Goal: Transaction & Acquisition: Book appointment/travel/reservation

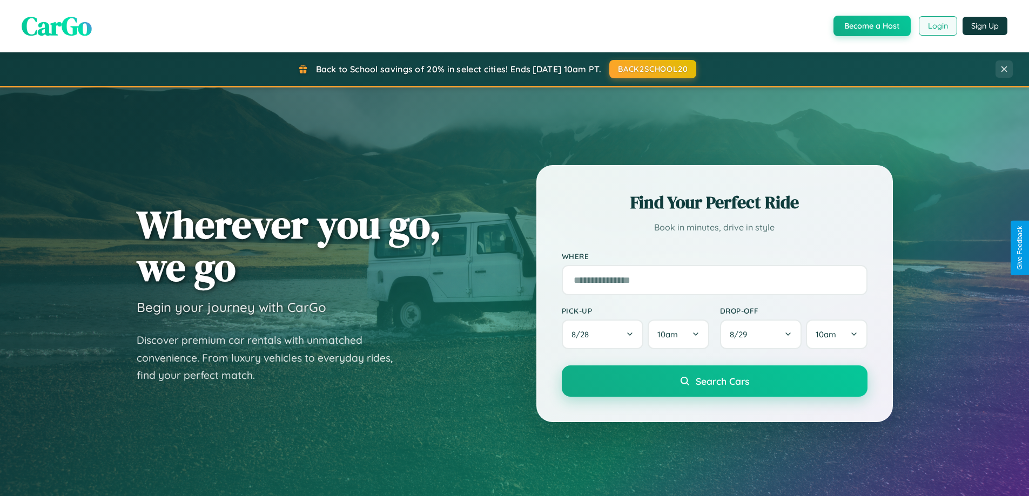
click at [937, 26] on button "Login" at bounding box center [937, 25] width 38 height 19
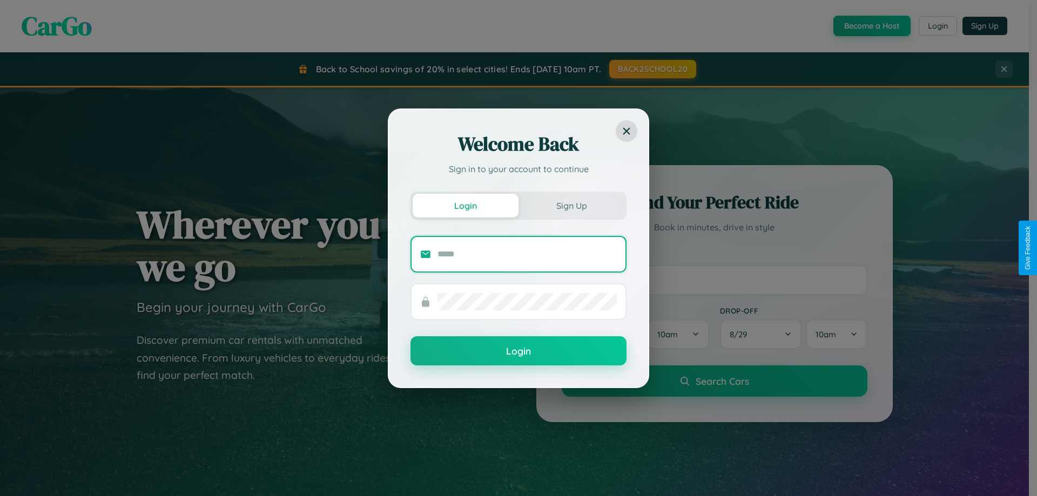
click at [527, 254] on input "text" at bounding box center [526, 254] width 179 height 17
type input "**********"
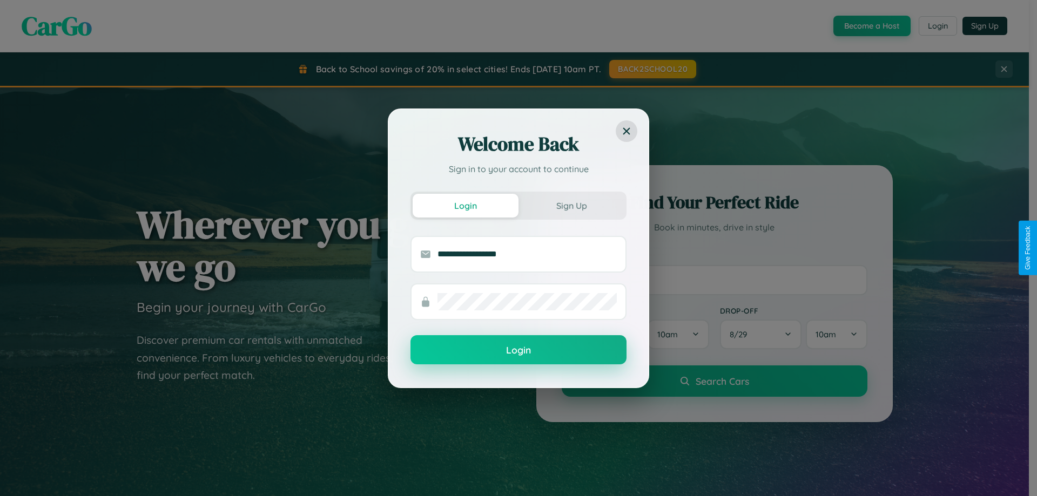
click at [518, 350] on button "Login" at bounding box center [518, 349] width 216 height 29
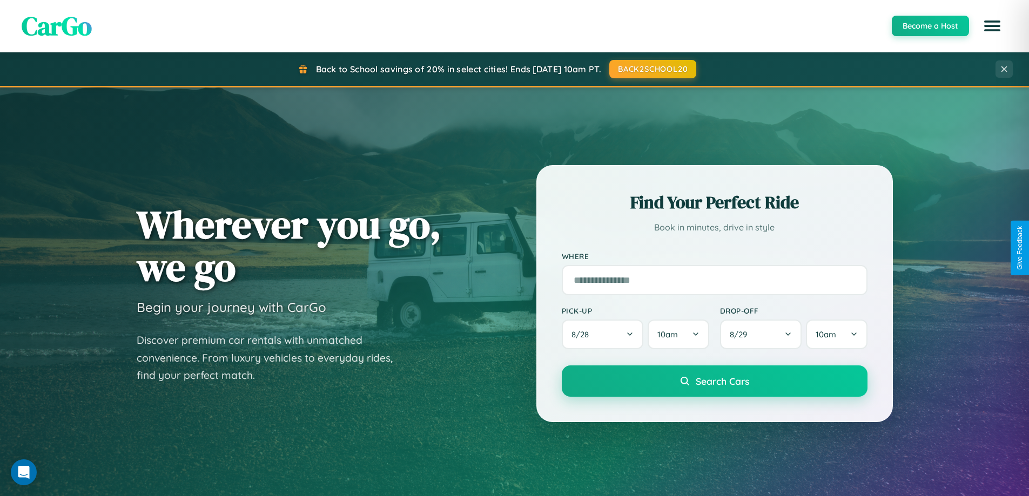
scroll to position [1735, 0]
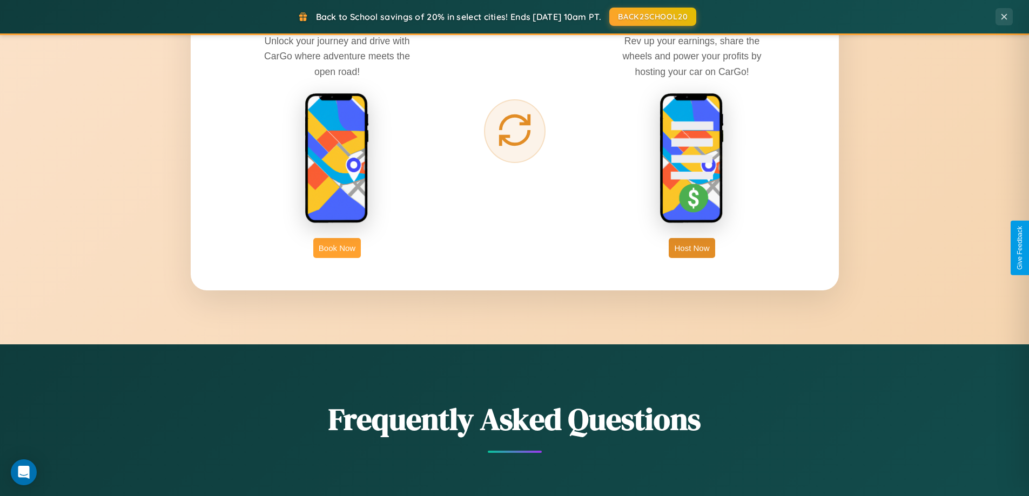
click at [337, 248] on button "Book Now" at bounding box center [337, 248] width 48 height 20
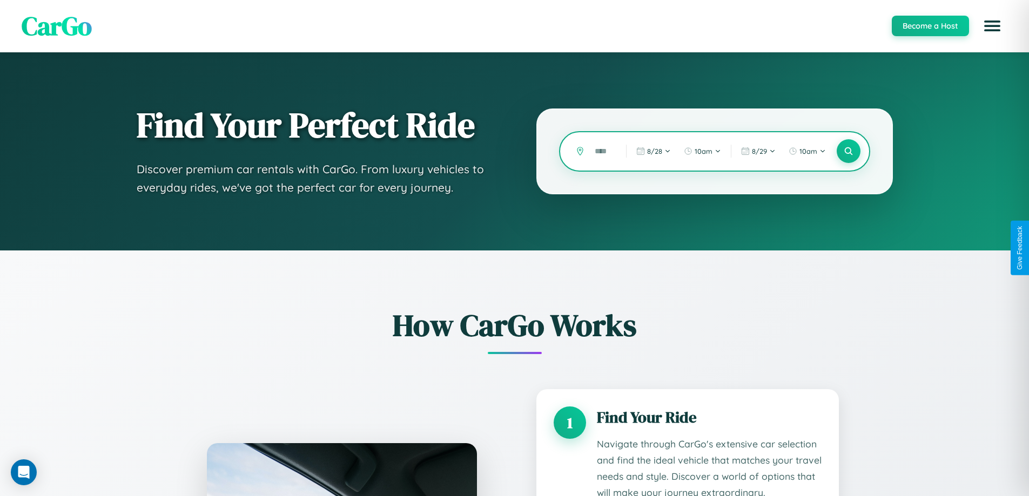
click at [602, 151] on input "text" at bounding box center [602, 151] width 26 height 19
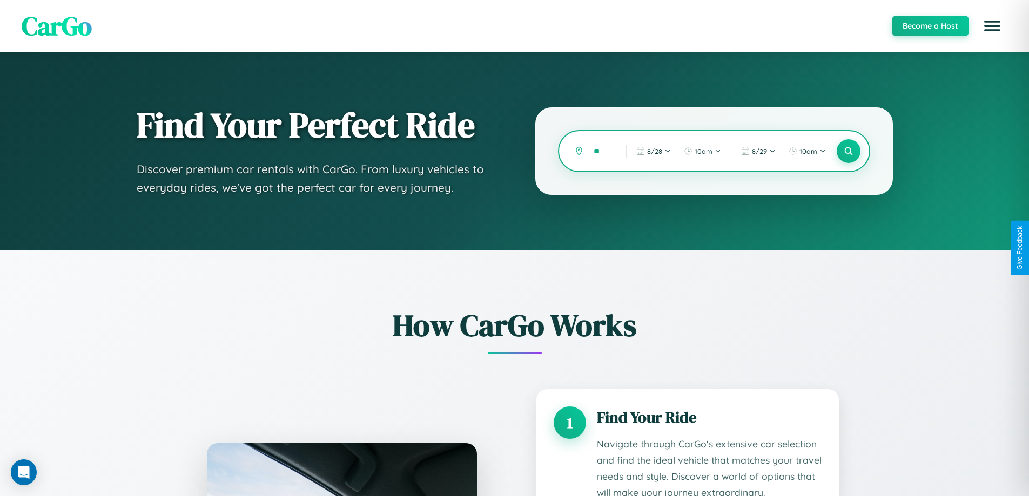
type input "*"
type input "*****"
click at [848, 151] on icon at bounding box center [848, 151] width 10 height 10
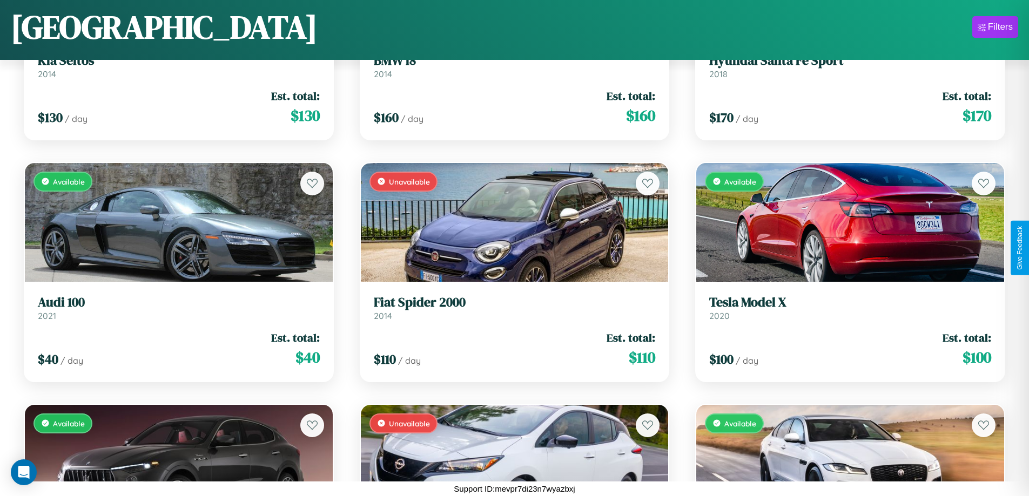
scroll to position [1119, 0]
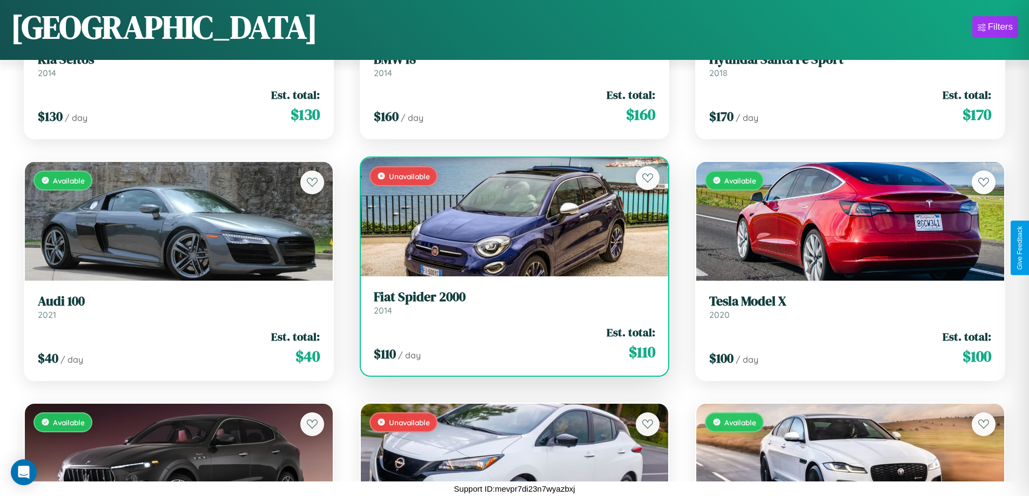
click at [510, 306] on link "Fiat Spider 2000 2014" at bounding box center [515, 302] width 282 height 26
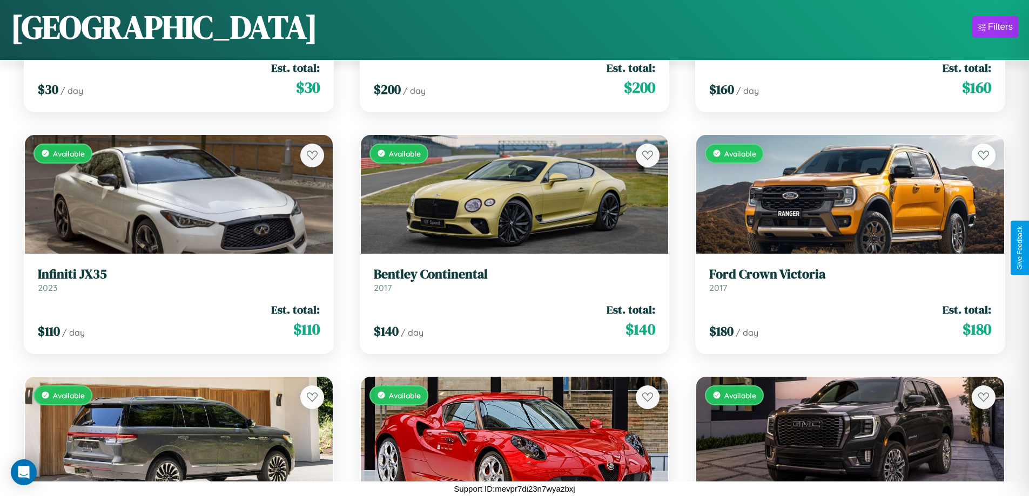
scroll to position [5471, 0]
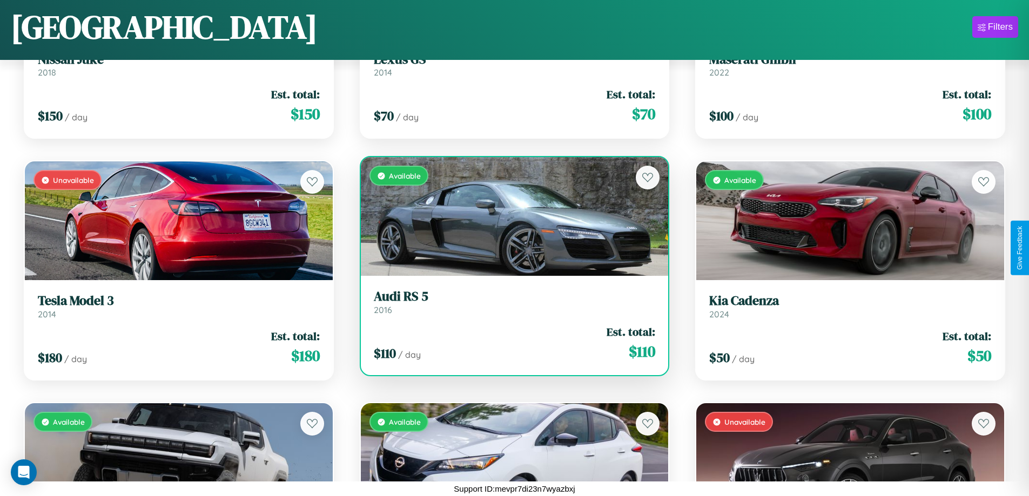
click at [510, 302] on h3 "Audi RS 5" at bounding box center [515, 297] width 282 height 16
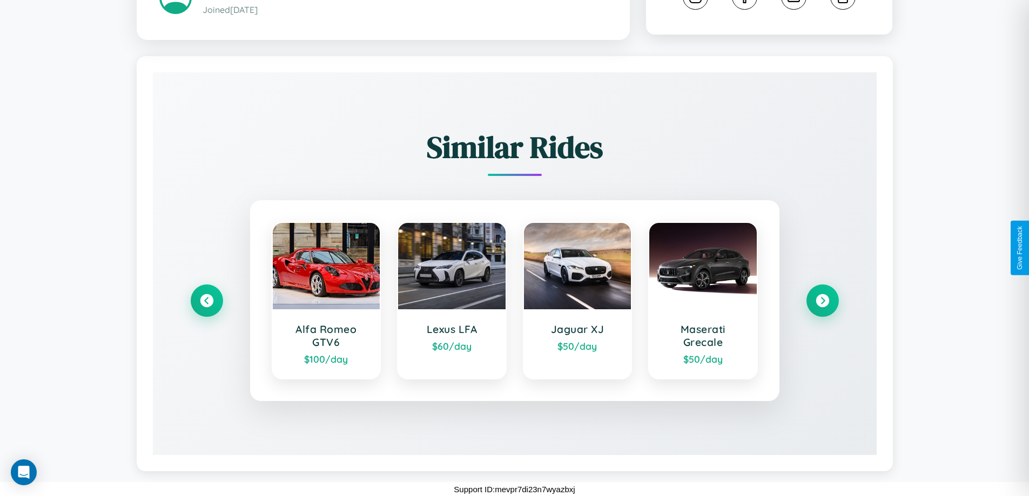
scroll to position [640, 0]
click at [822, 300] on icon at bounding box center [822, 300] width 15 height 15
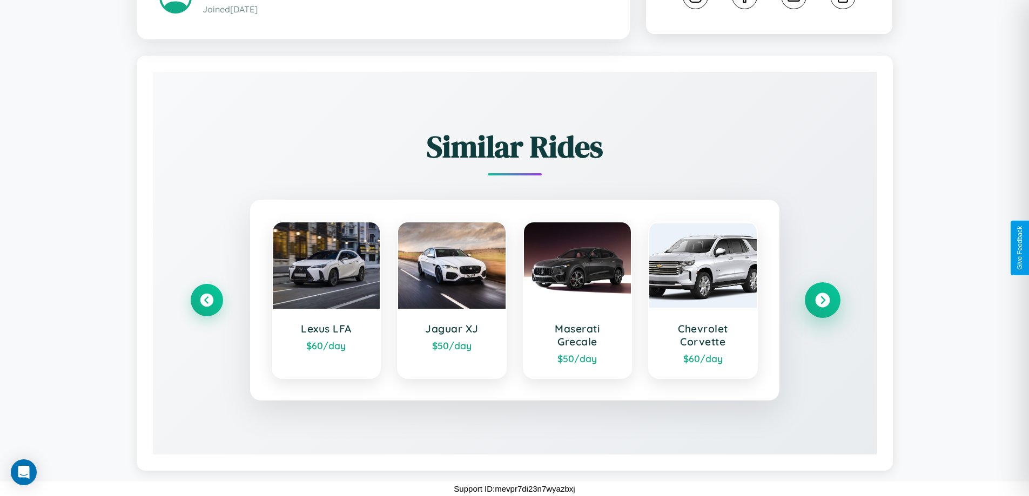
click at [822, 300] on icon at bounding box center [822, 300] width 15 height 15
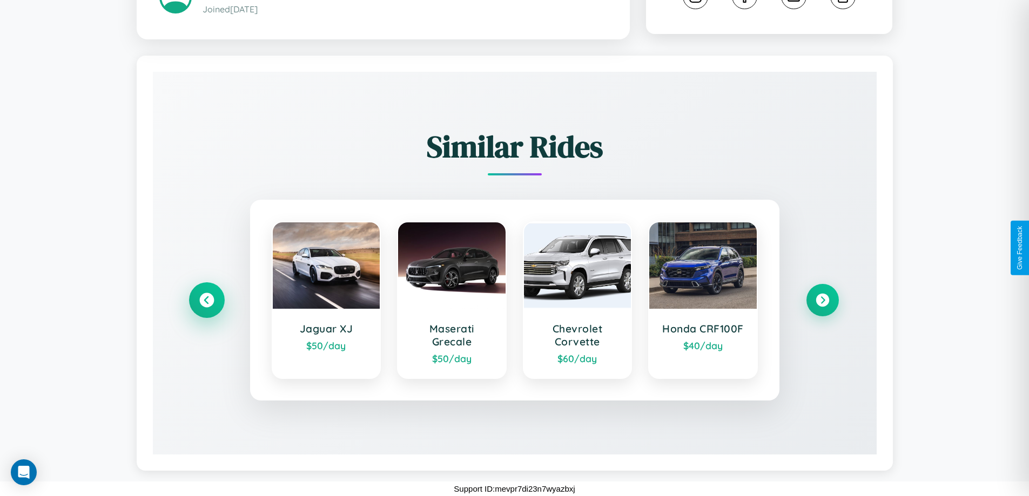
click at [206, 300] on icon at bounding box center [206, 300] width 15 height 15
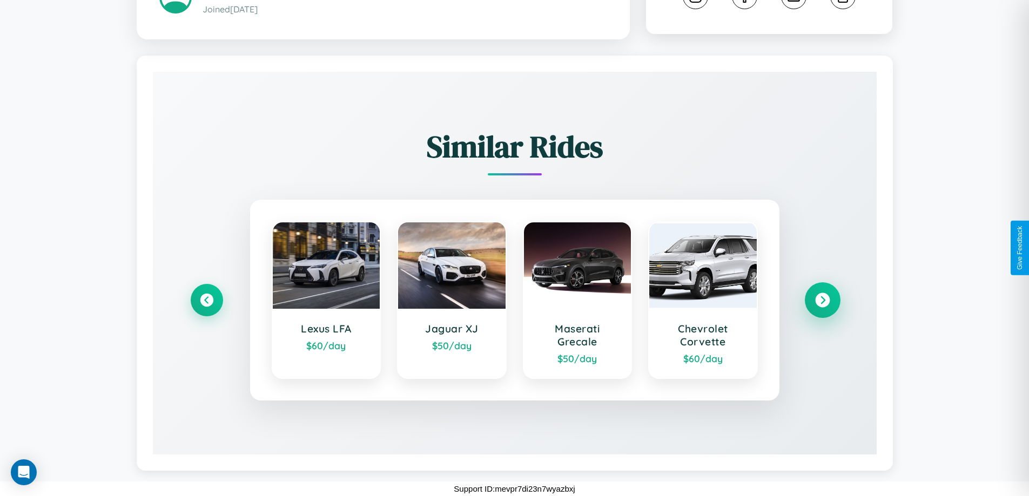
click at [822, 300] on icon at bounding box center [822, 300] width 15 height 15
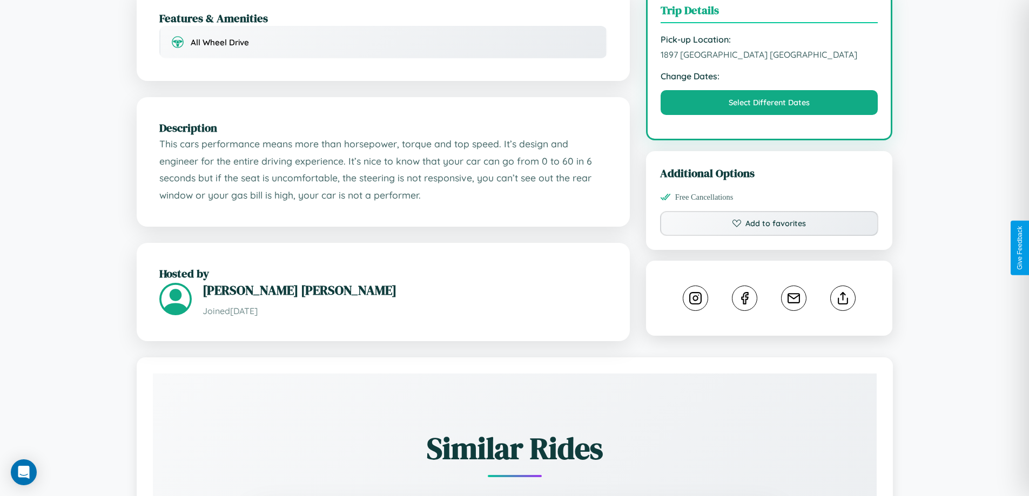
scroll to position [314, 0]
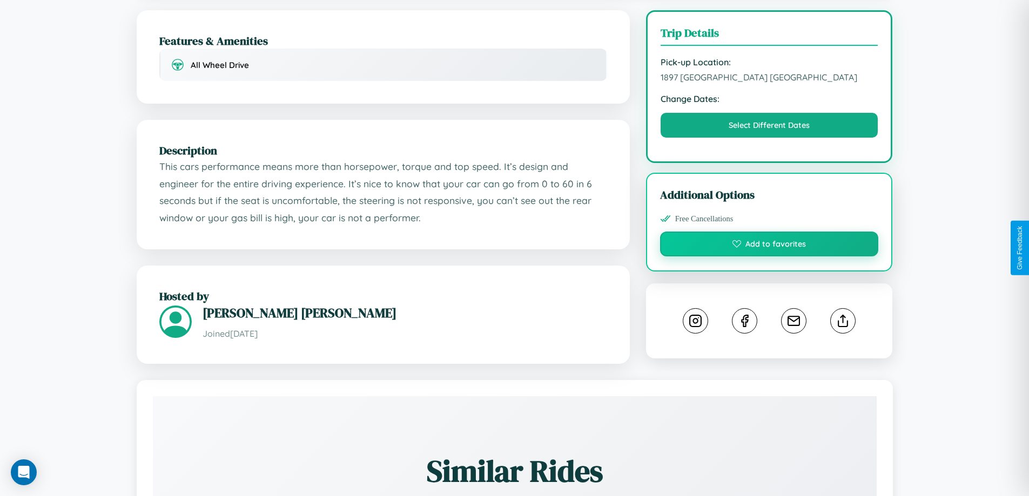
click at [769, 246] on button "Add to favorites" at bounding box center [769, 244] width 219 height 25
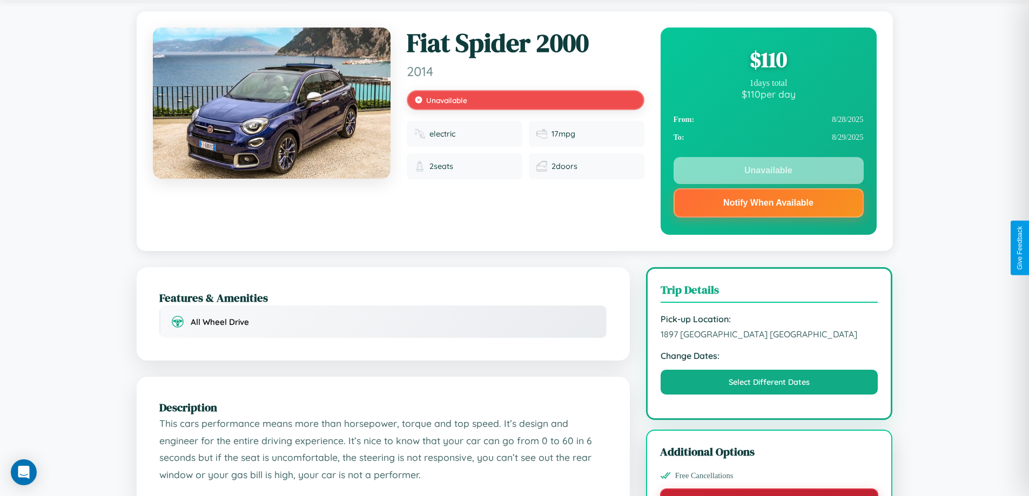
scroll to position [0, 0]
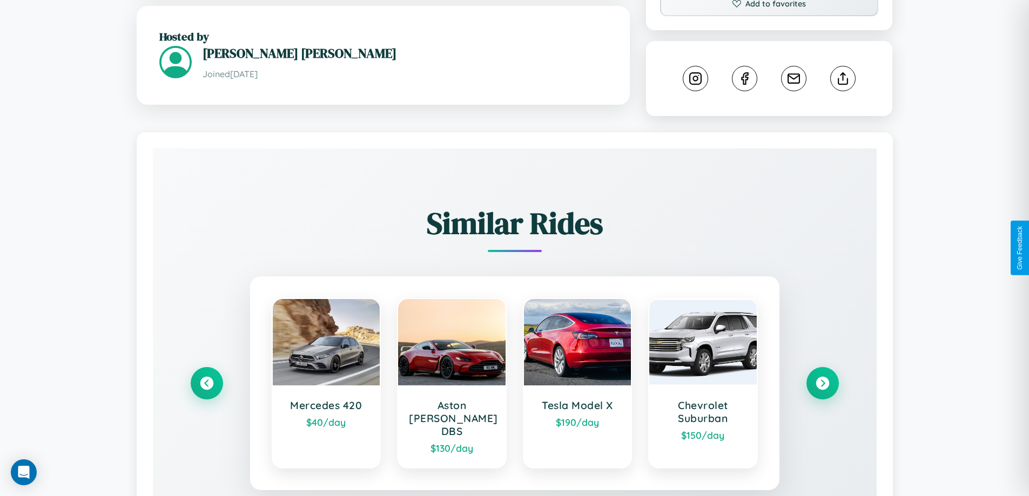
scroll to position [601, 0]
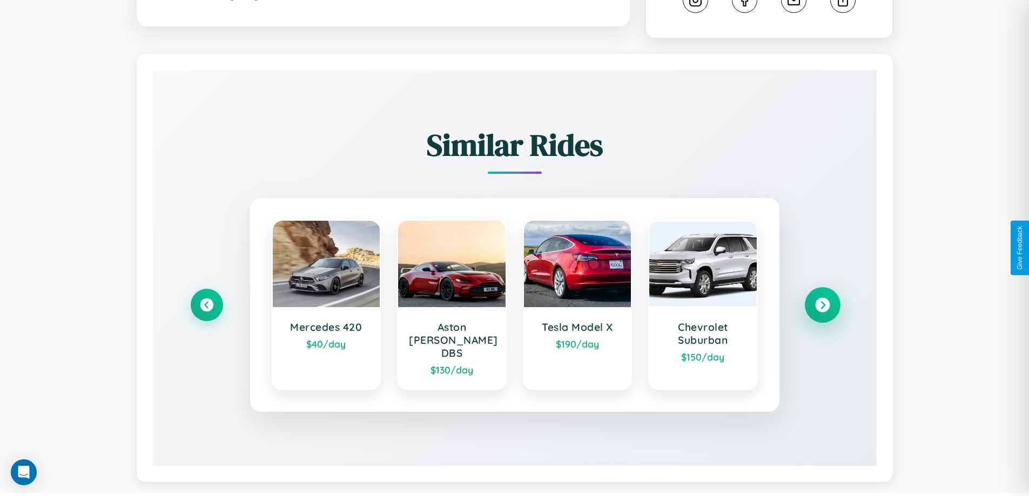
click at [822, 300] on icon at bounding box center [822, 305] width 15 height 15
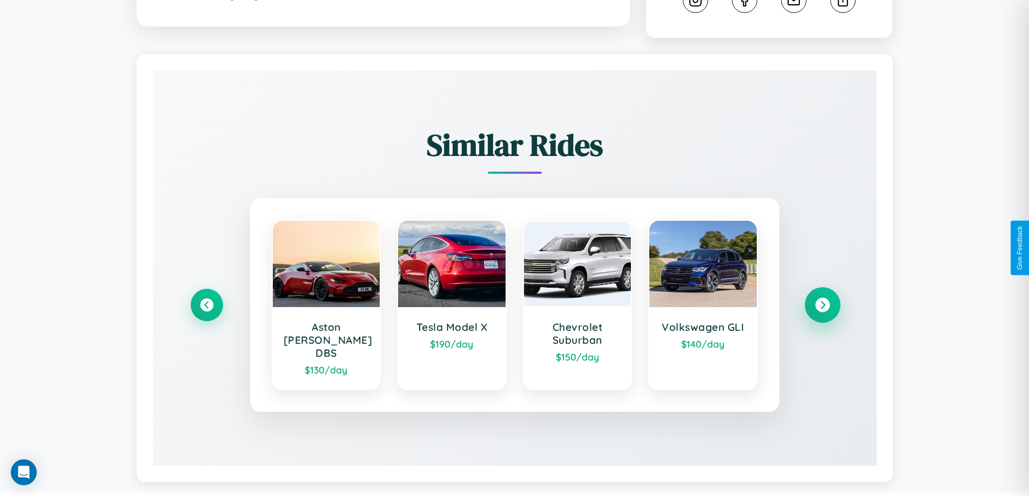
click at [822, 300] on icon at bounding box center [822, 305] width 15 height 15
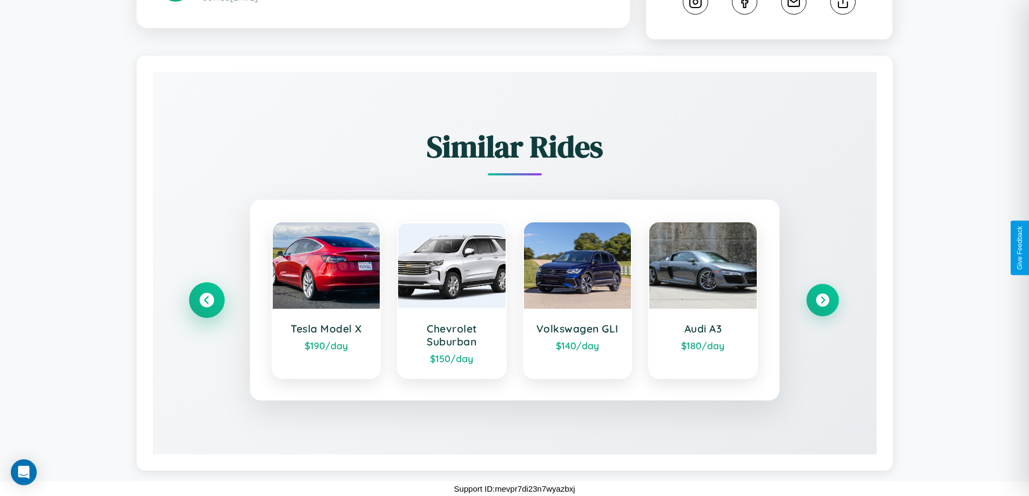
click at [206, 300] on icon at bounding box center [206, 300] width 15 height 15
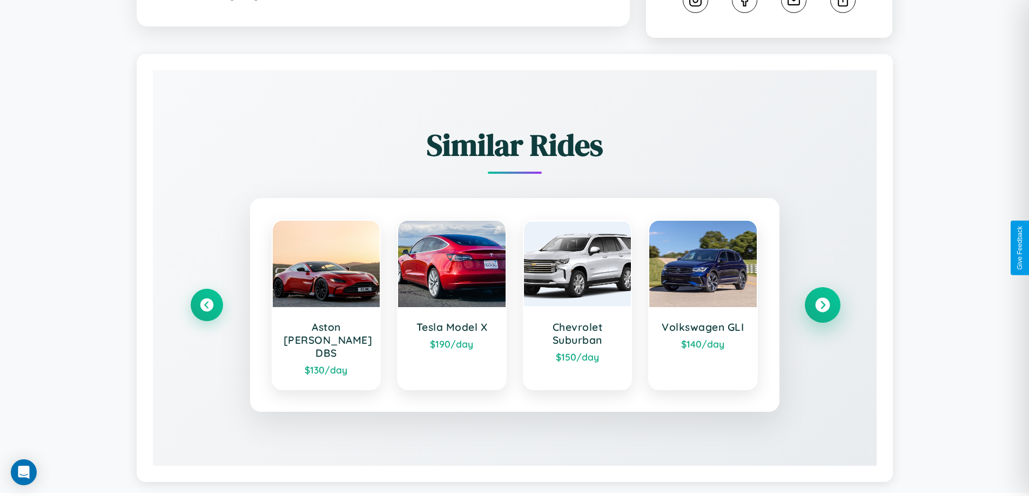
click at [822, 300] on icon at bounding box center [822, 305] width 15 height 15
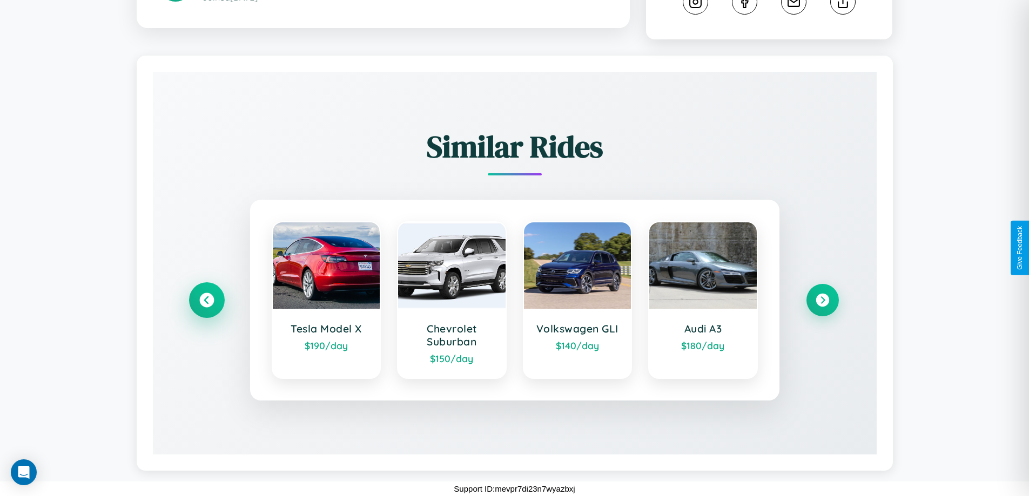
click at [206, 300] on icon at bounding box center [206, 300] width 15 height 15
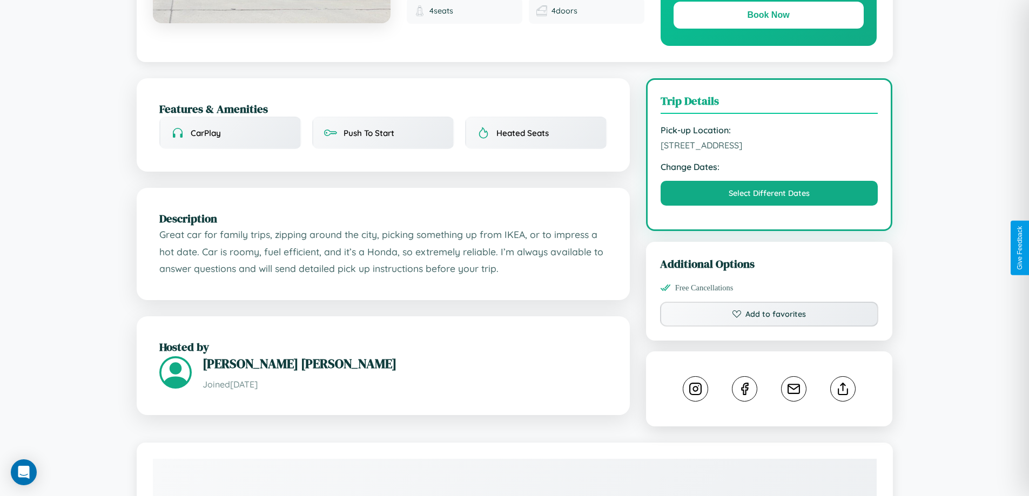
scroll to position [280, 0]
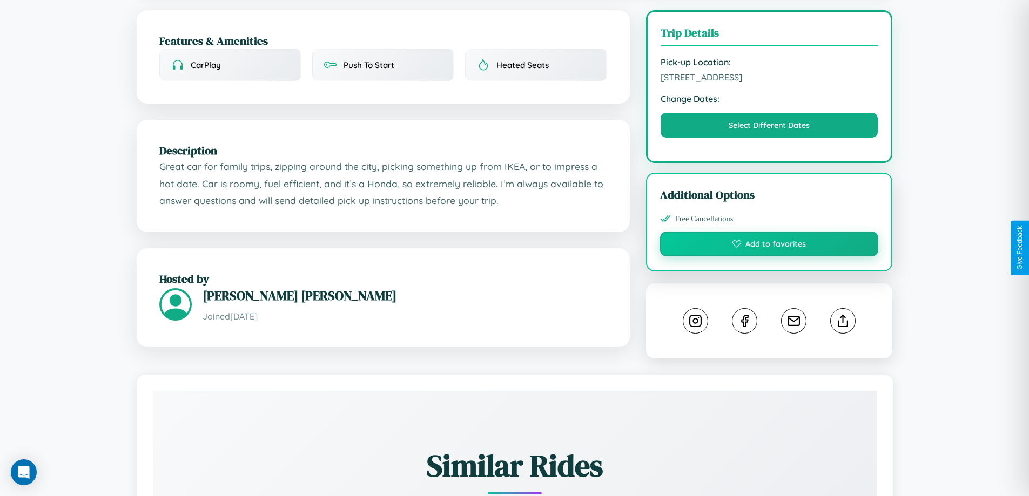
click at [769, 247] on button "Add to favorites" at bounding box center [769, 244] width 219 height 25
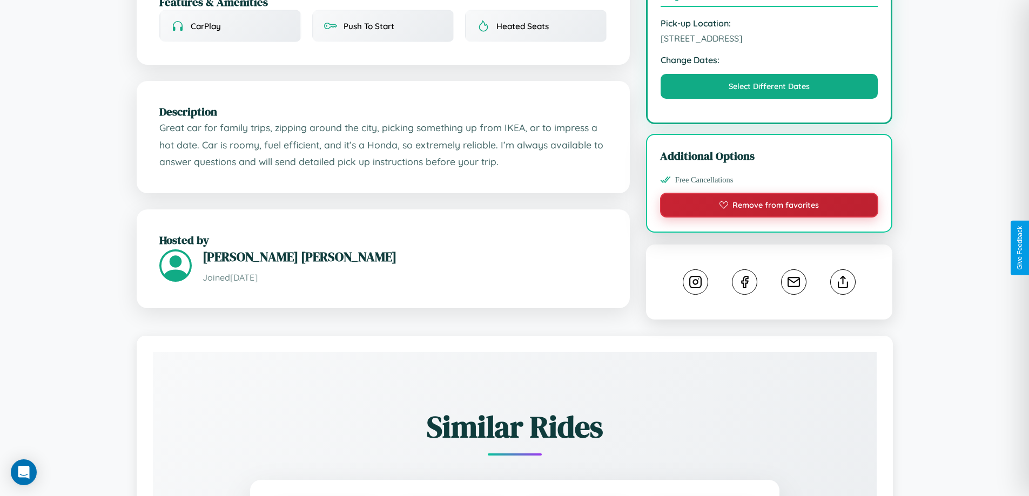
scroll to position [355, 0]
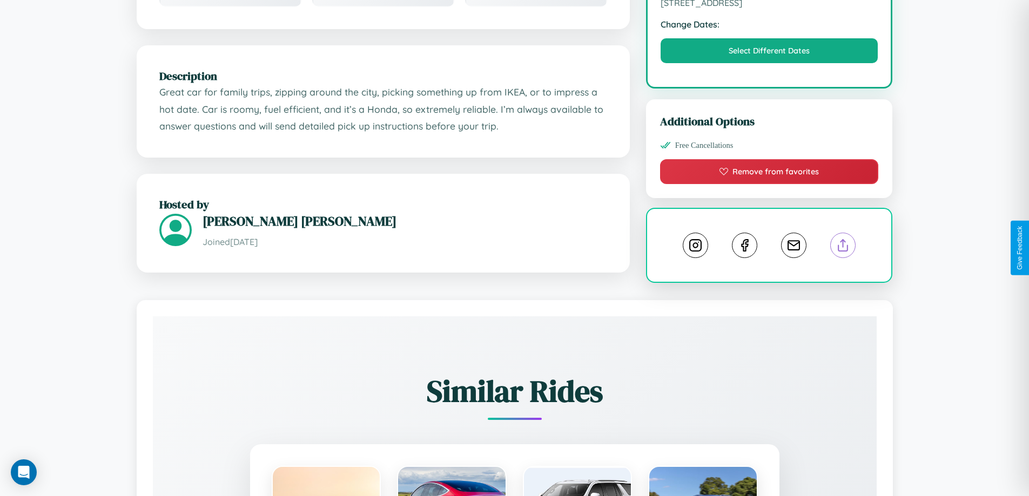
click at [843, 247] on line at bounding box center [843, 244] width 0 height 8
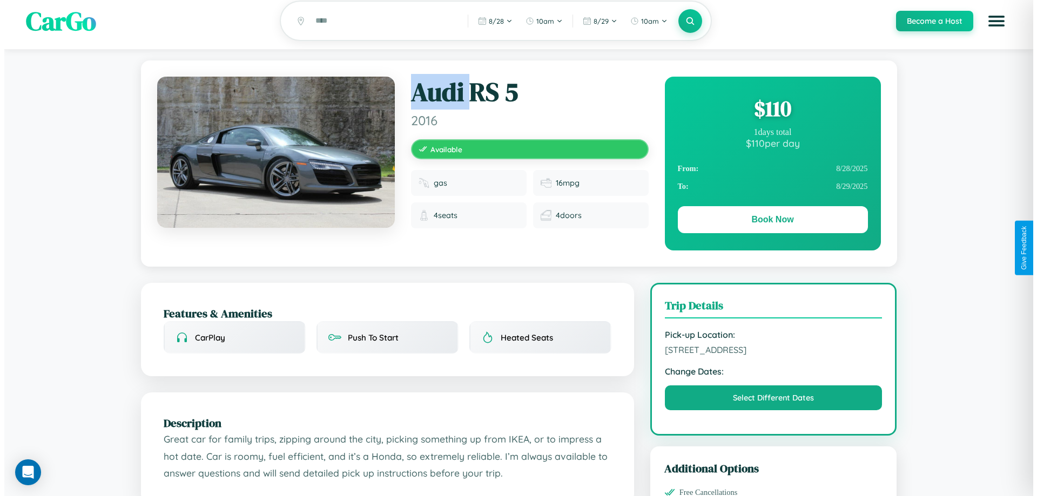
scroll to position [0, 0]
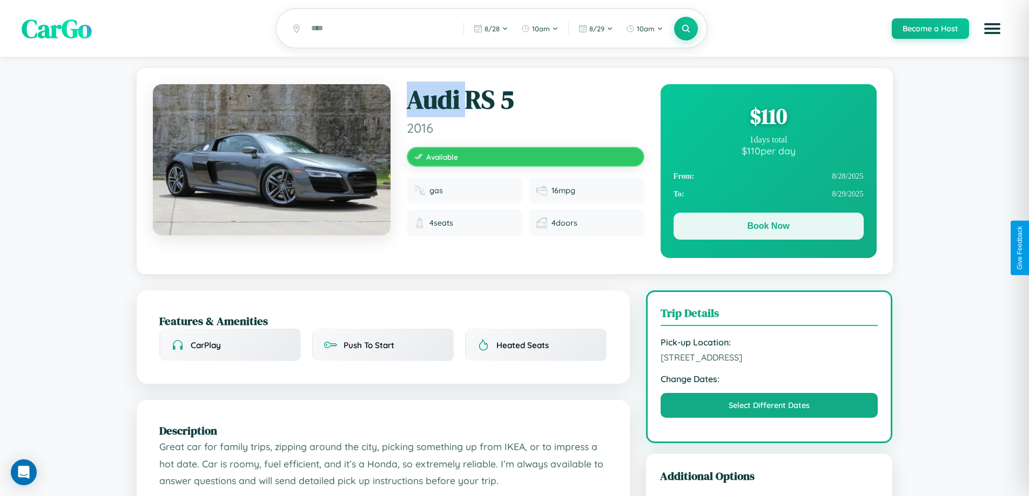
click at [768, 228] on button "Book Now" at bounding box center [768, 226] width 190 height 27
